Goal: Find specific page/section: Find specific page/section

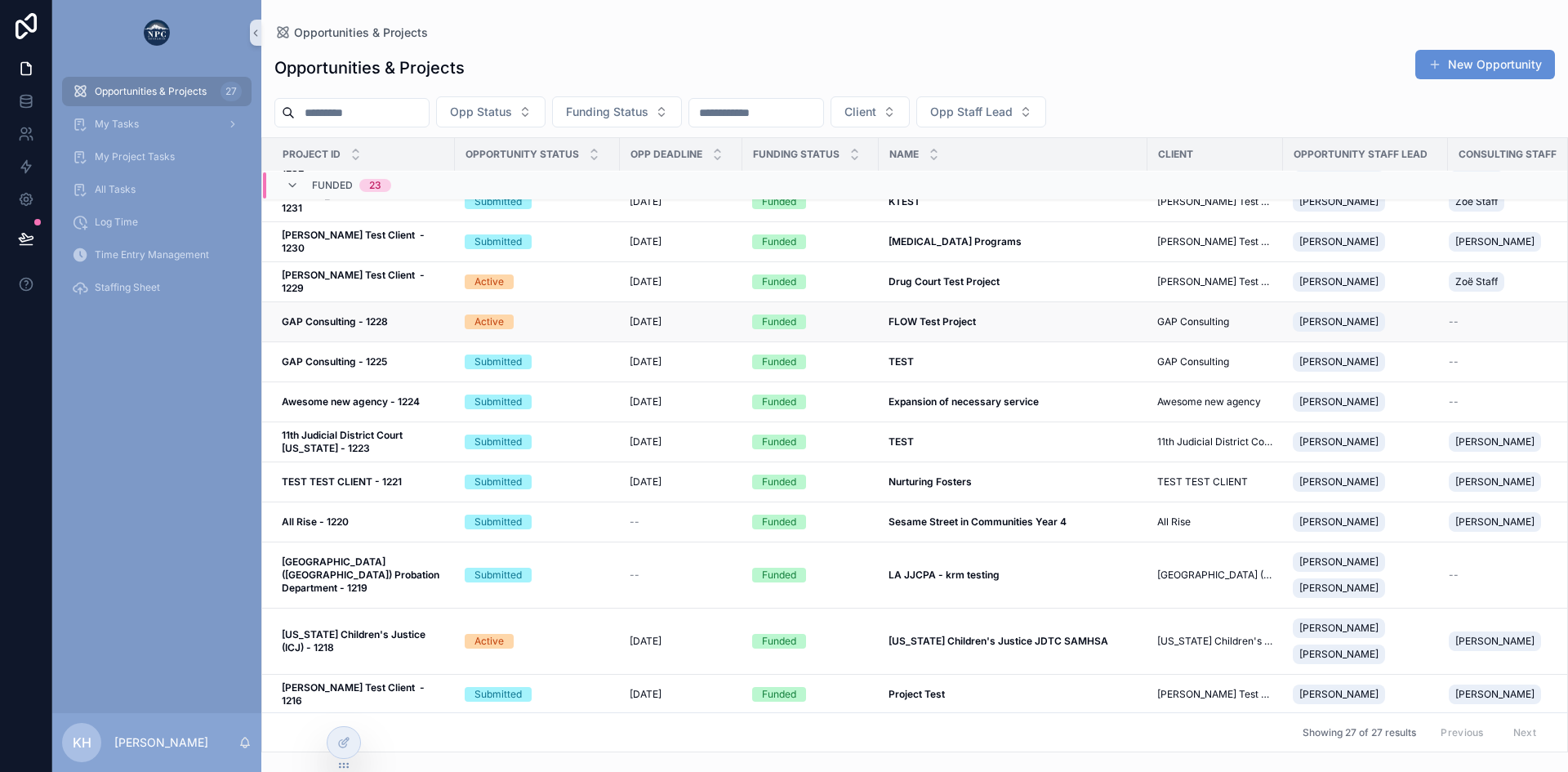
scroll to position [446, 0]
click at [700, 280] on div "[DATE] [DATE]" at bounding box center [682, 281] width 103 height 13
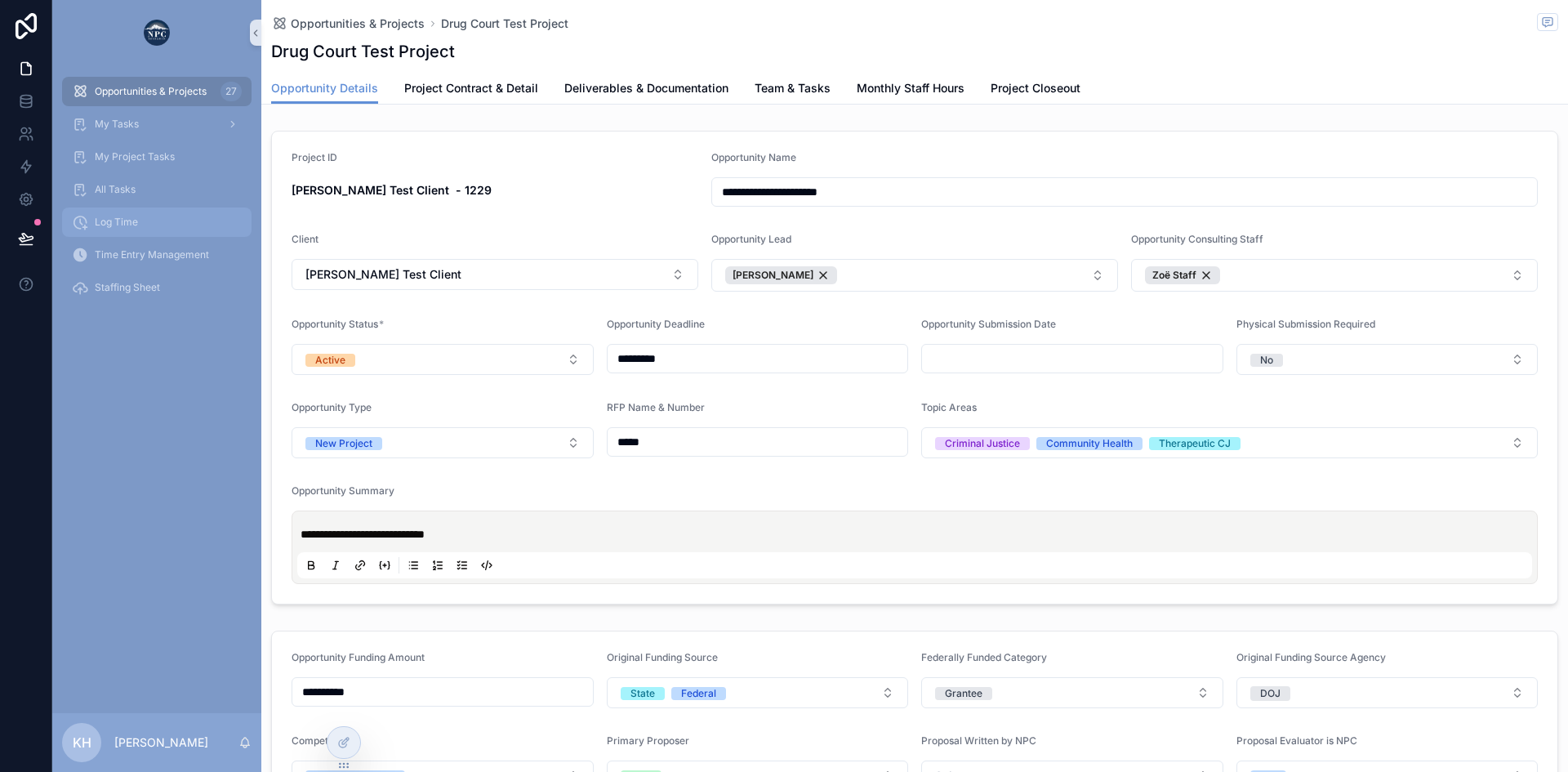
click at [122, 221] on span "Log Time" at bounding box center [116, 221] width 44 height 13
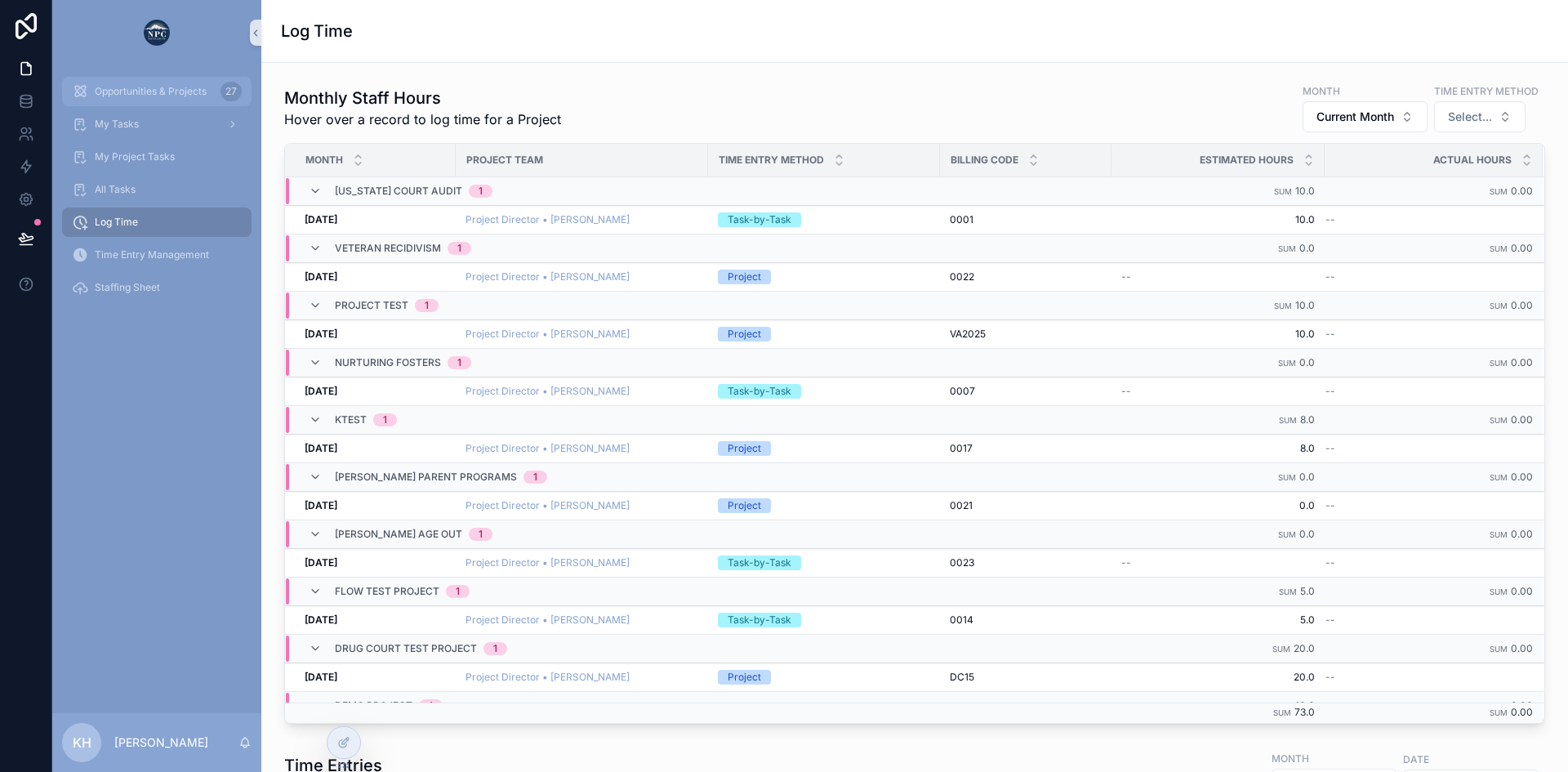
click at [127, 93] on span "Opportunities & Projects" at bounding box center [150, 91] width 112 height 13
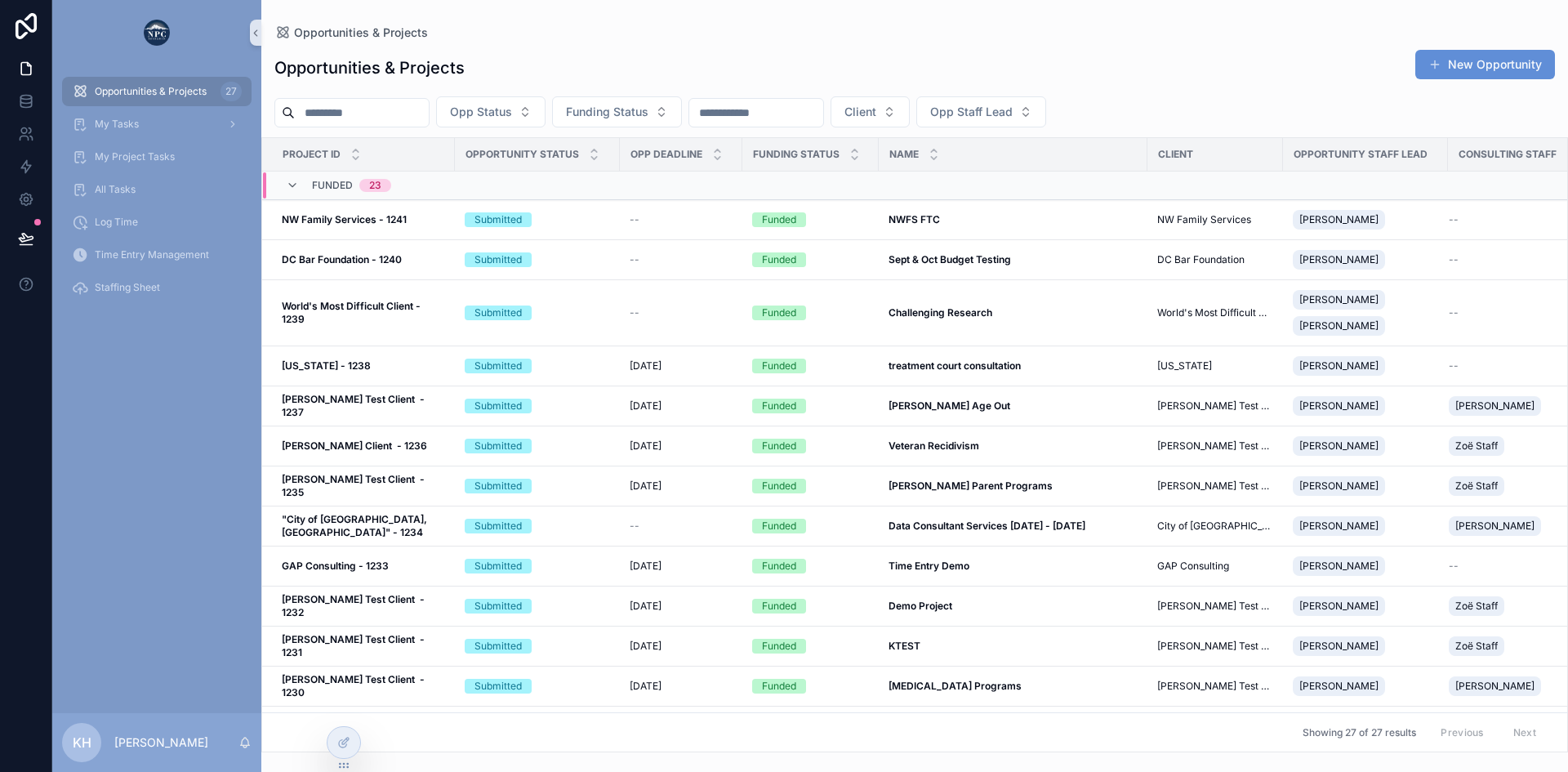
scroll to position [417, 0]
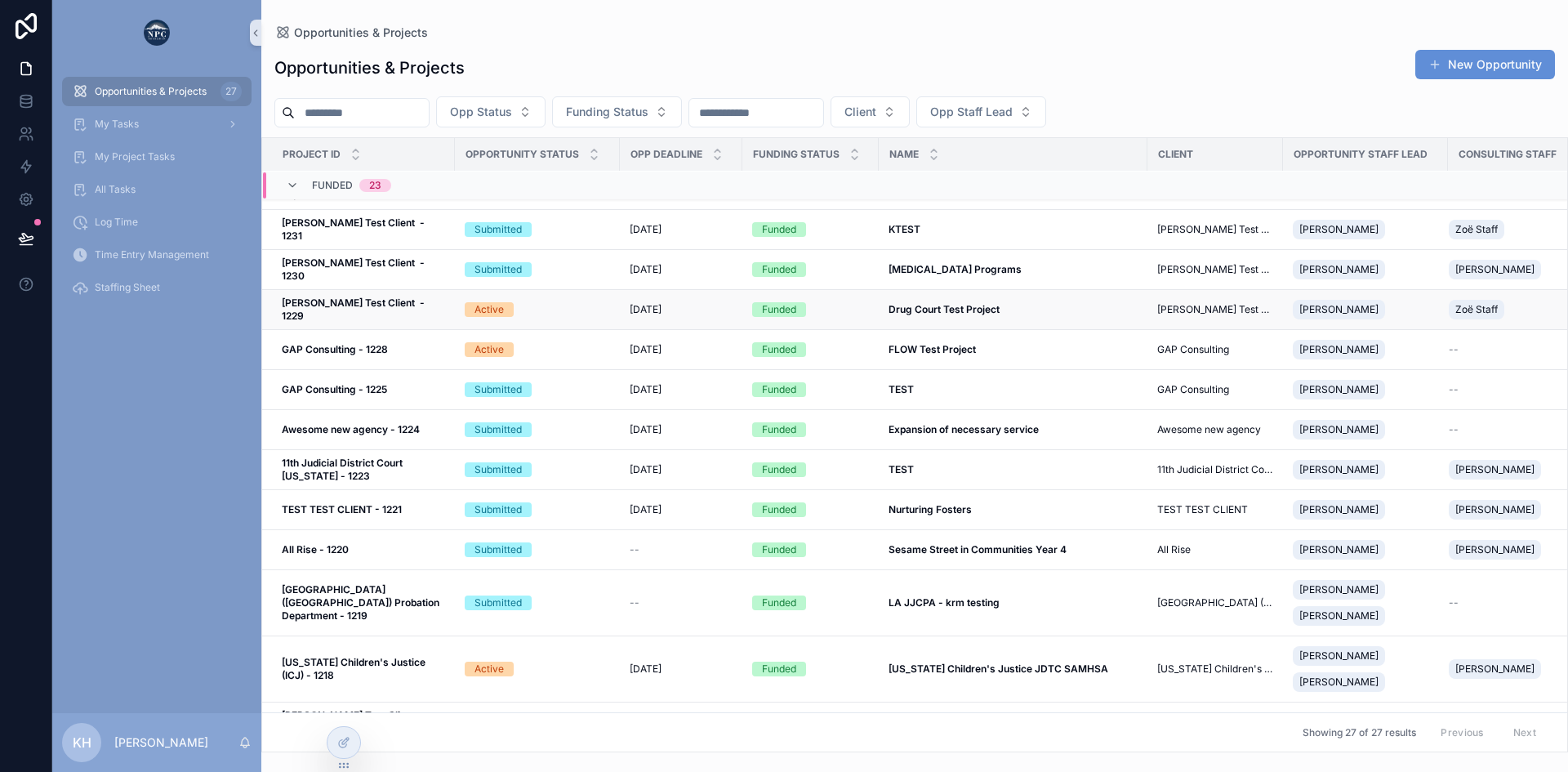
click at [611, 311] on td "Active" at bounding box center [537, 310] width 165 height 40
click at [691, 312] on div "[DATE] [DATE]" at bounding box center [682, 309] width 103 height 13
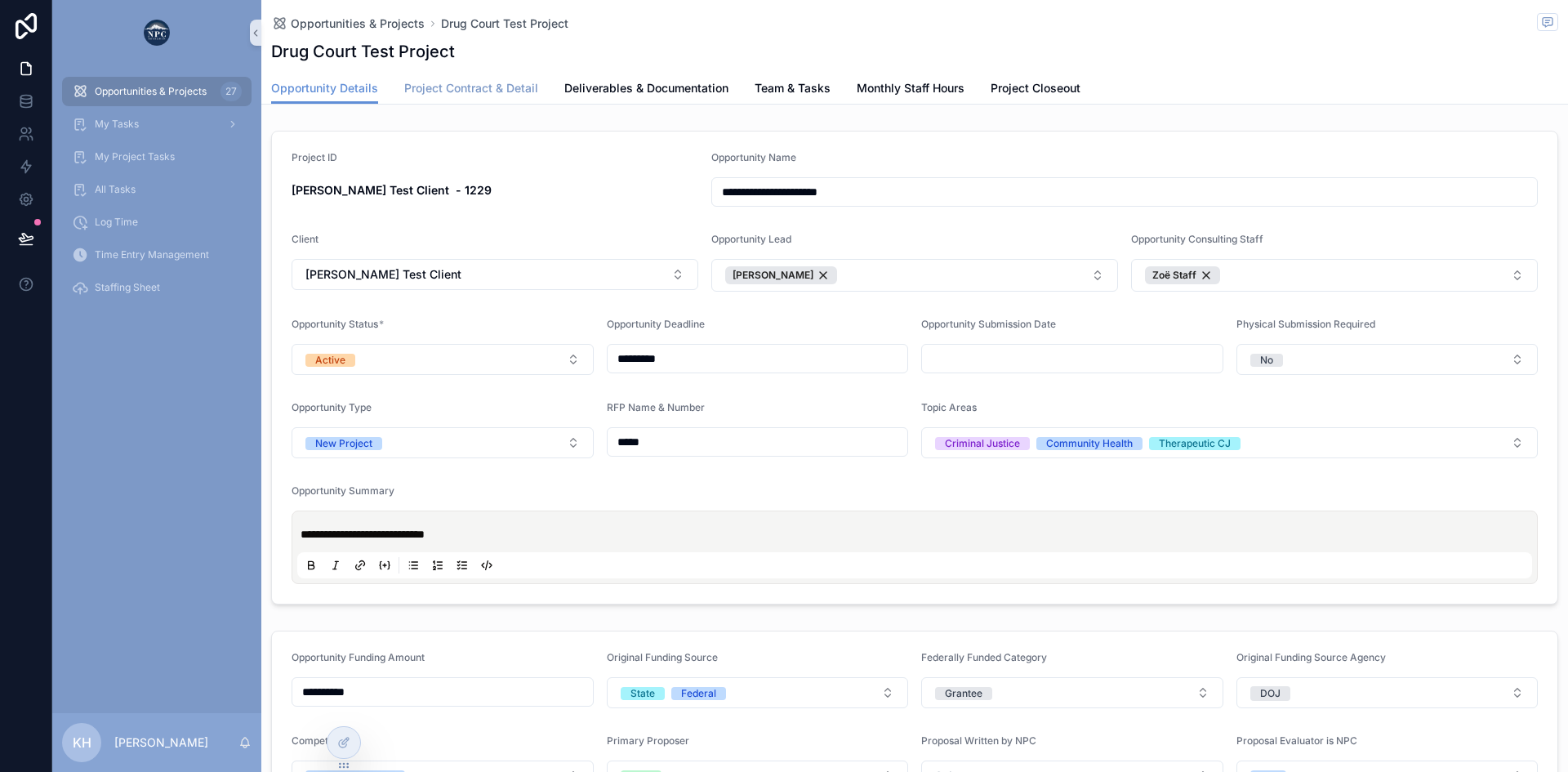
click at [468, 88] on span "Project Contract & Detail" at bounding box center [470, 88] width 134 height 16
